Goal: Information Seeking & Learning: Learn about a topic

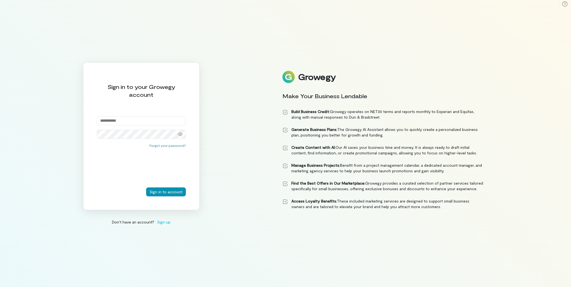
type input "**********"
click at [171, 190] on button "Sign in to account" at bounding box center [166, 192] width 40 height 9
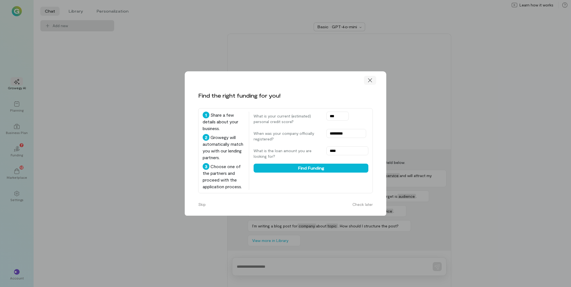
click at [372, 78] on icon at bounding box center [370, 81] width 6 height 6
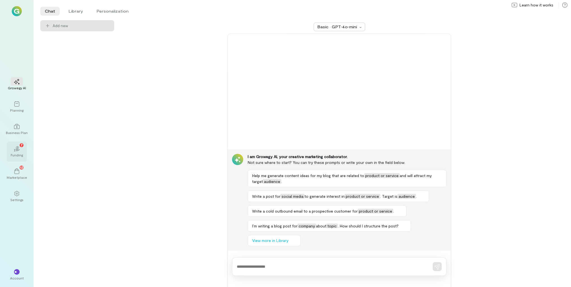
click at [18, 150] on icon at bounding box center [16, 150] width 6 height 3
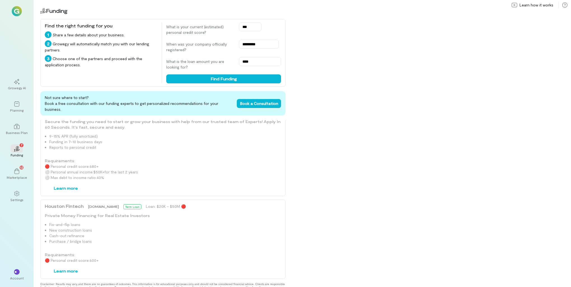
scroll to position [543, 0]
click at [17, 178] on div "Marketplace" at bounding box center [17, 177] width 20 height 4
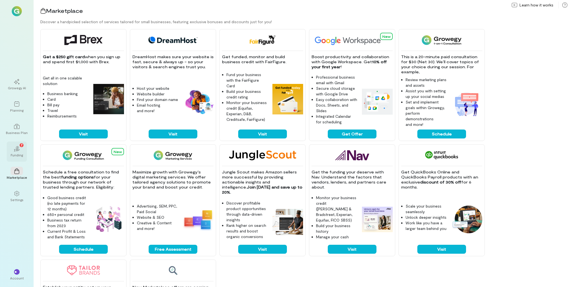
click at [15, 151] on icon "02" at bounding box center [17, 149] width 6 height 6
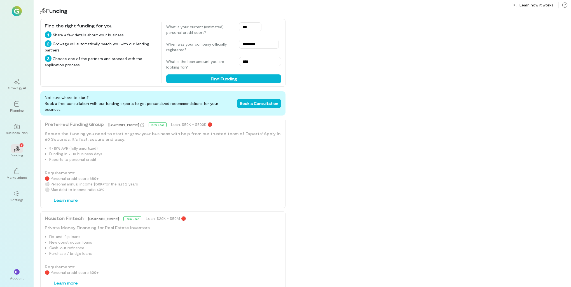
scroll to position [543, 0]
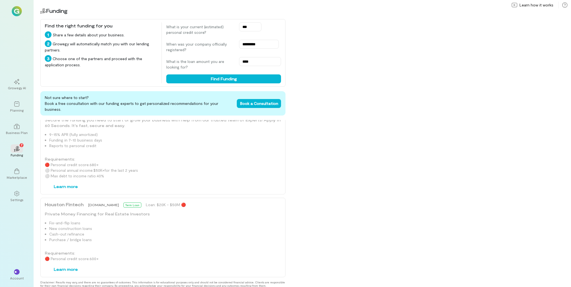
click at [193, 220] on li "Fix-and-flip loans" at bounding box center [165, 223] width 232 height 6
click at [181, 202] on div "Loan: $20K - $50M 🔴" at bounding box center [166, 205] width 40 height 6
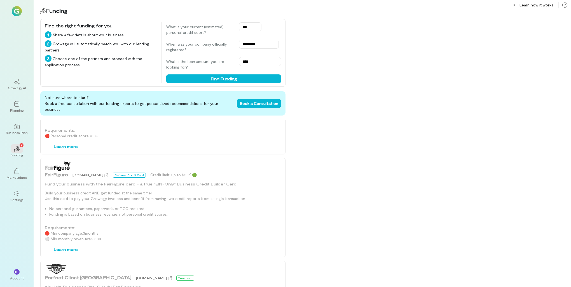
scroll to position [151, 0]
